Goal: Check status: Check status

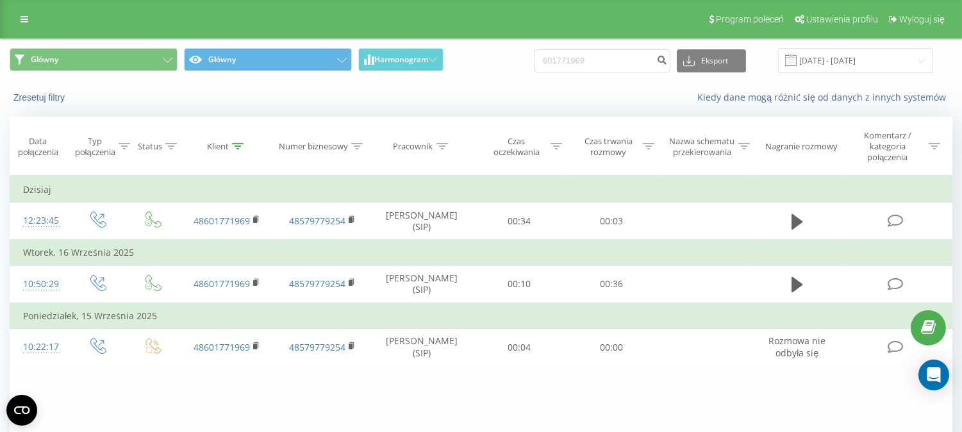
click at [363, 101] on div "Kiedy dane mogą różnić się od danych z innych systemów" at bounding box center [661, 97] width 600 height 13
click at [604, 68] on input "601771969" at bounding box center [602, 60] width 136 height 23
paste input "501005757"
type input "501005757"
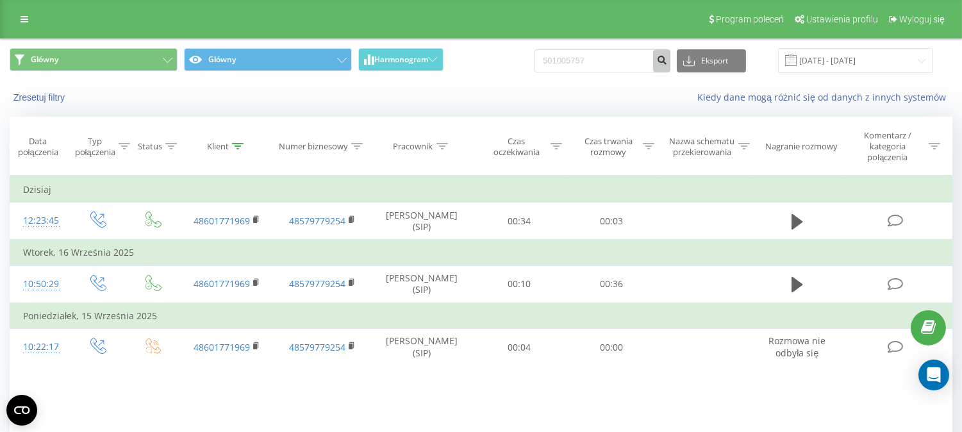
click at [668, 68] on button "submit" at bounding box center [661, 60] width 17 height 23
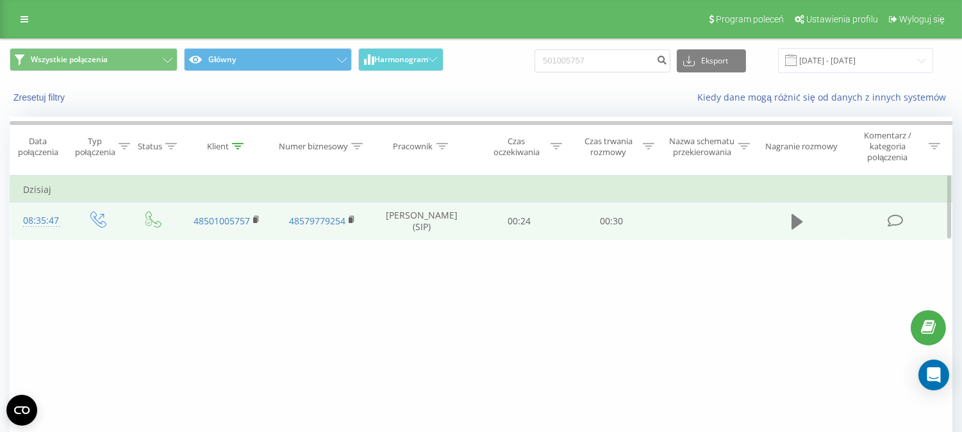
click at [797, 226] on icon at bounding box center [797, 222] width 12 height 18
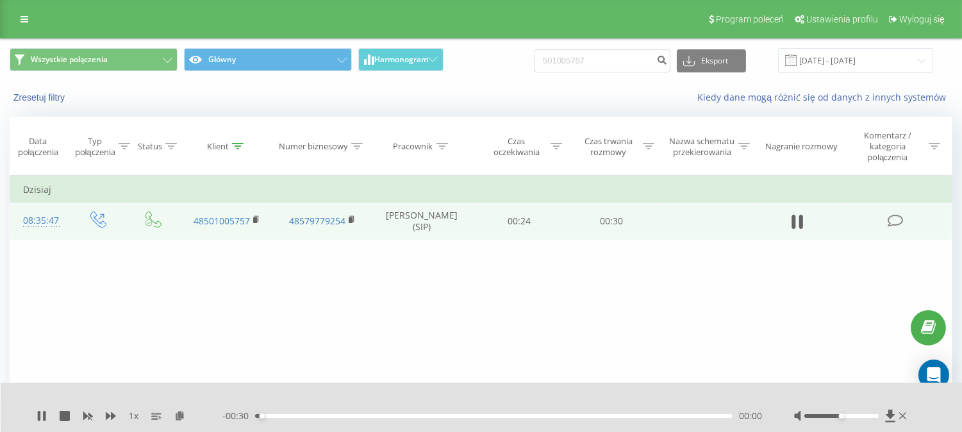
click at [548, 417] on div "00:00" at bounding box center [493, 416] width 477 height 4
